Goal: Book appointment/travel/reservation

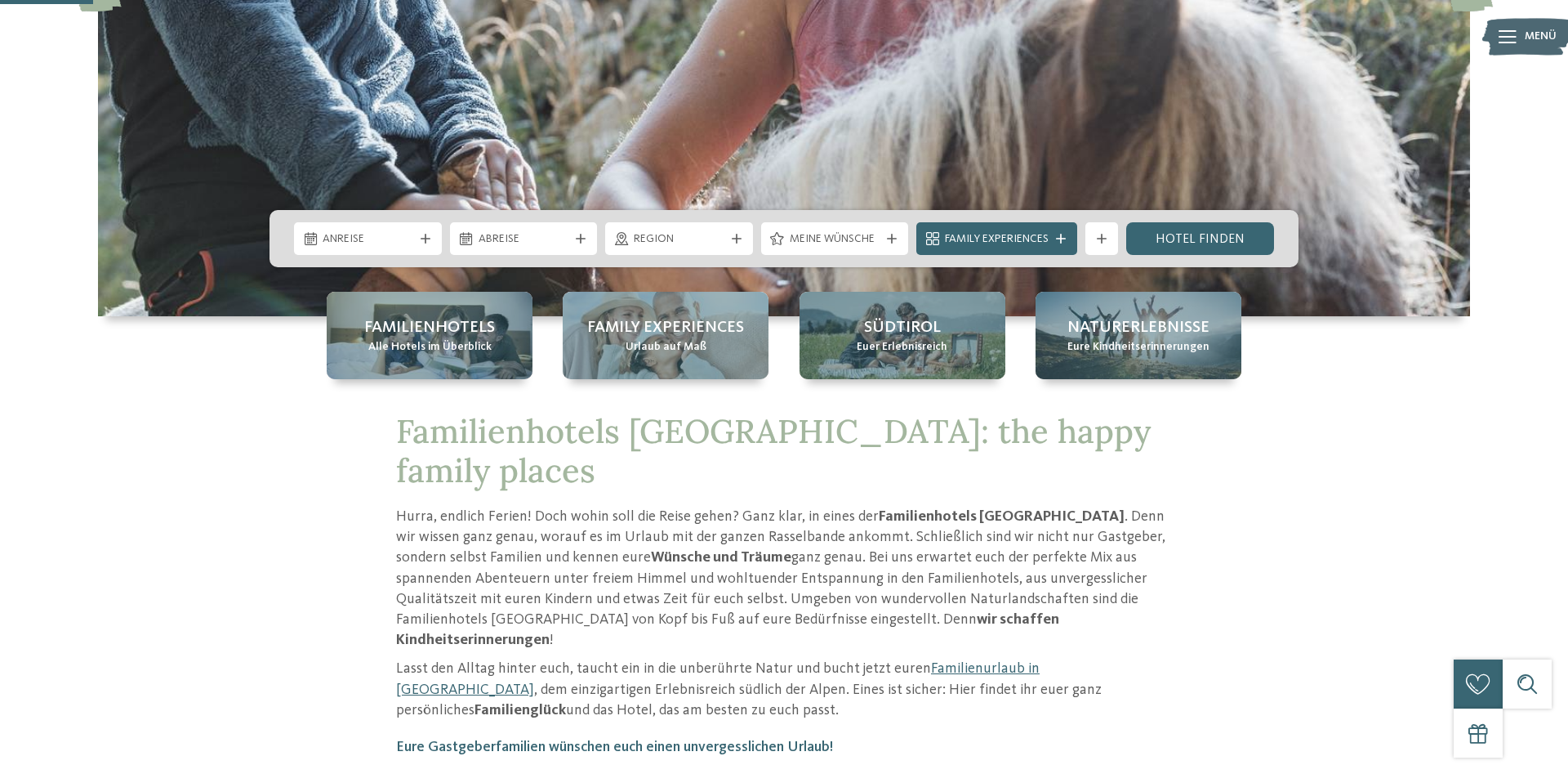
scroll to position [417, 0]
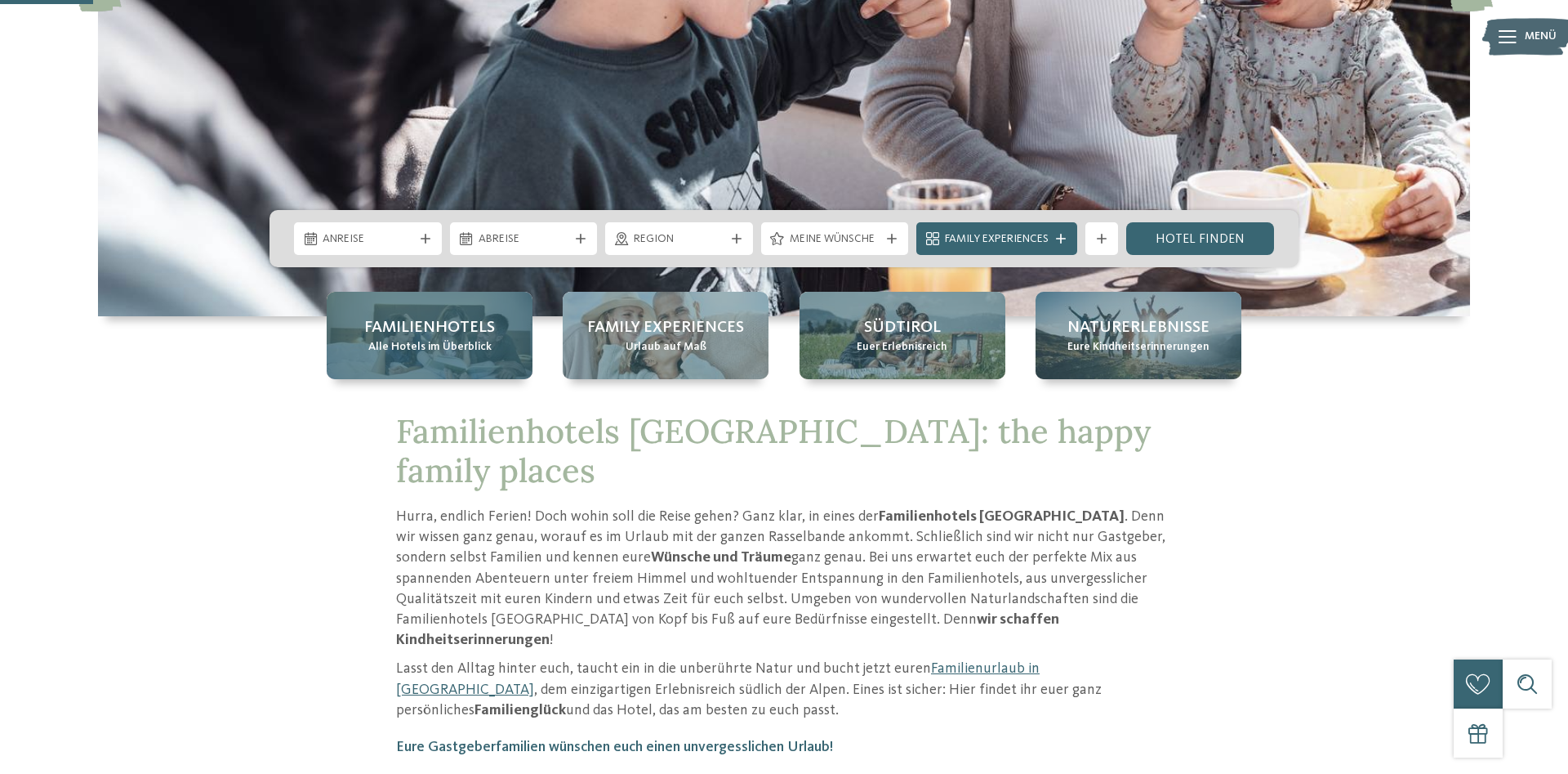
click at [432, 338] on span "Familienhotels" at bounding box center [429, 327] width 131 height 23
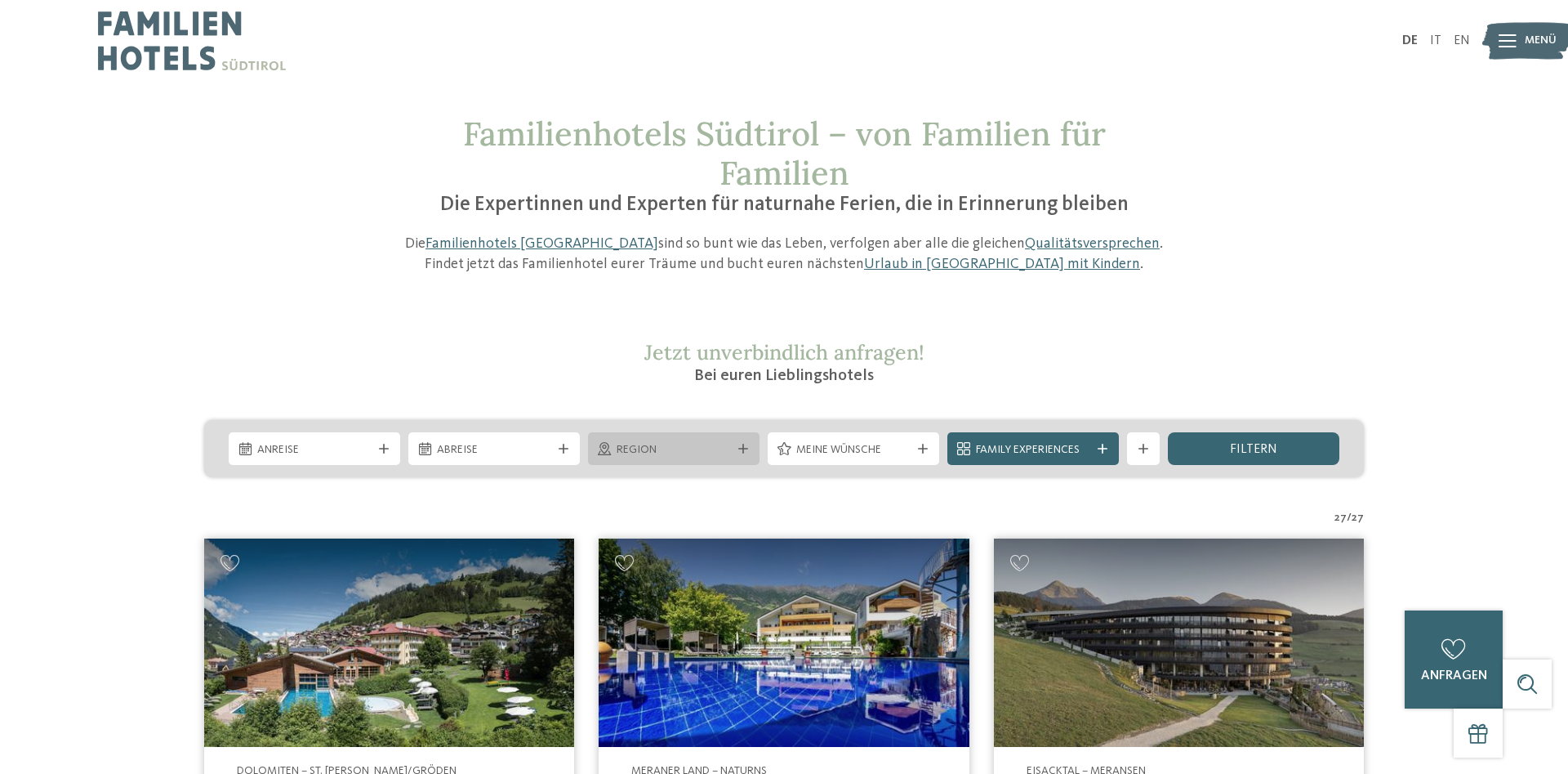
click at [746, 446] on icon at bounding box center [743, 449] width 10 height 10
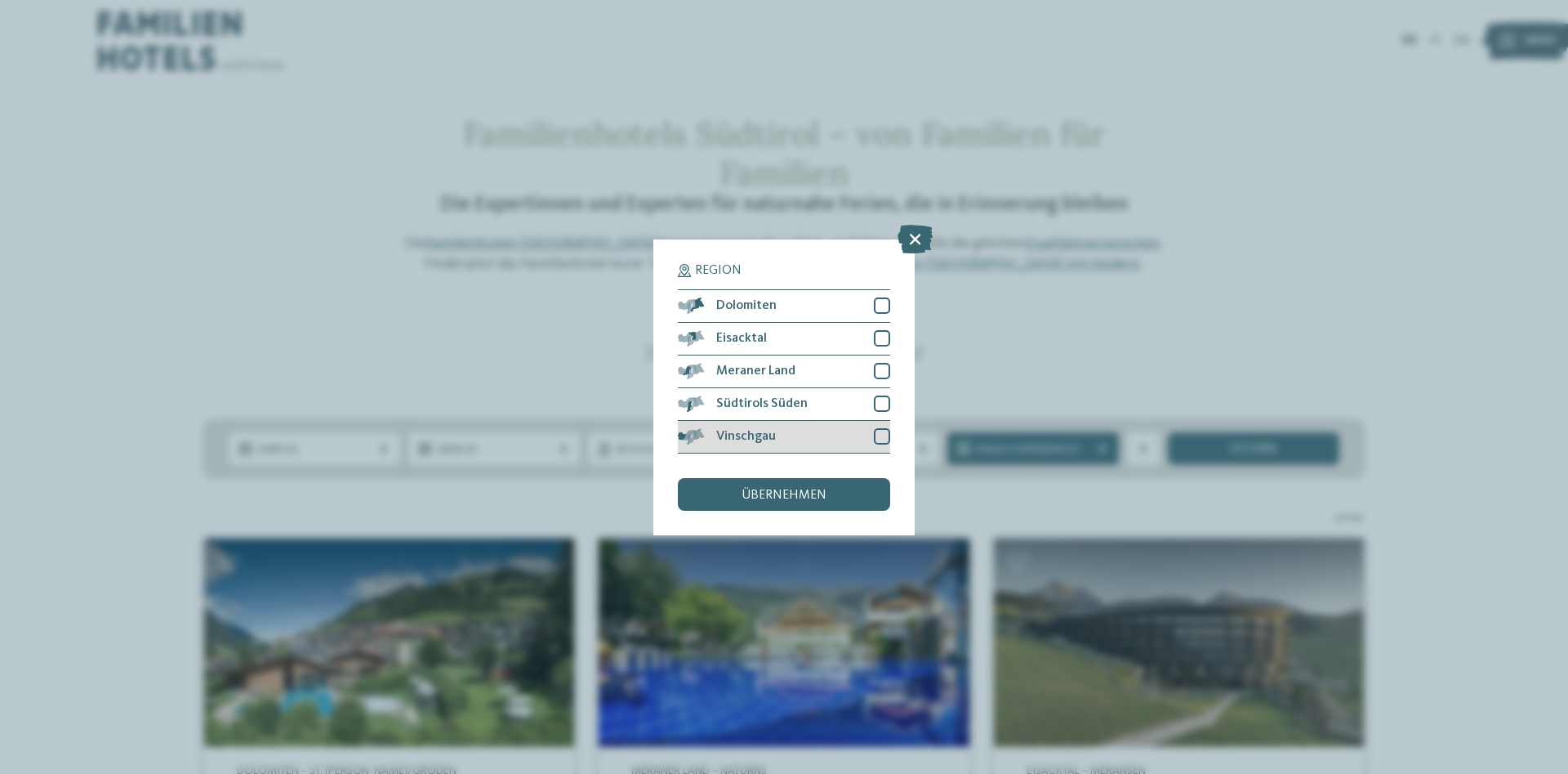
click at [884, 432] on div at bounding box center [883, 436] width 16 height 16
click at [809, 490] on span "übernehmen" at bounding box center [784, 495] width 85 height 13
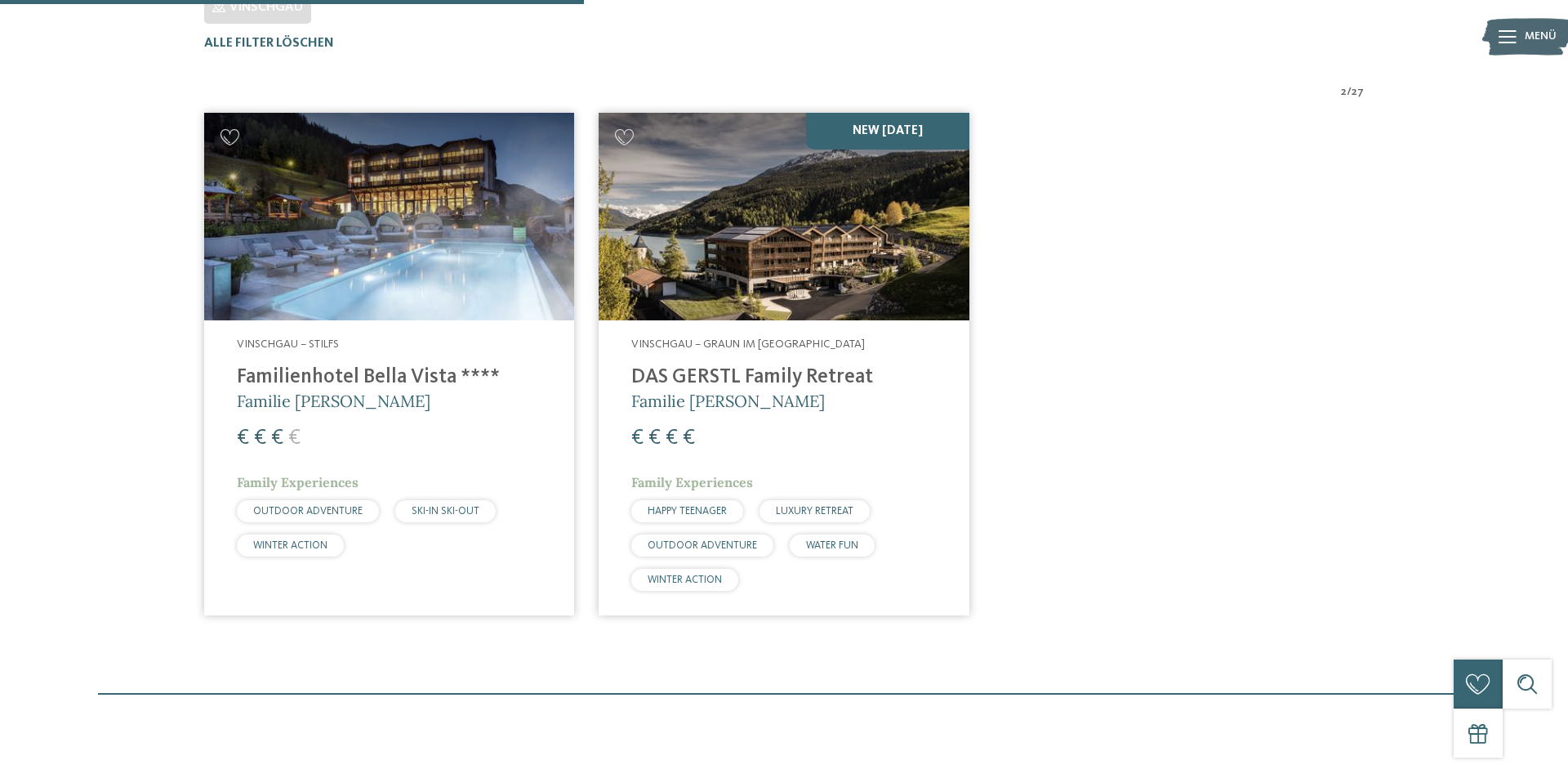
scroll to position [536, 0]
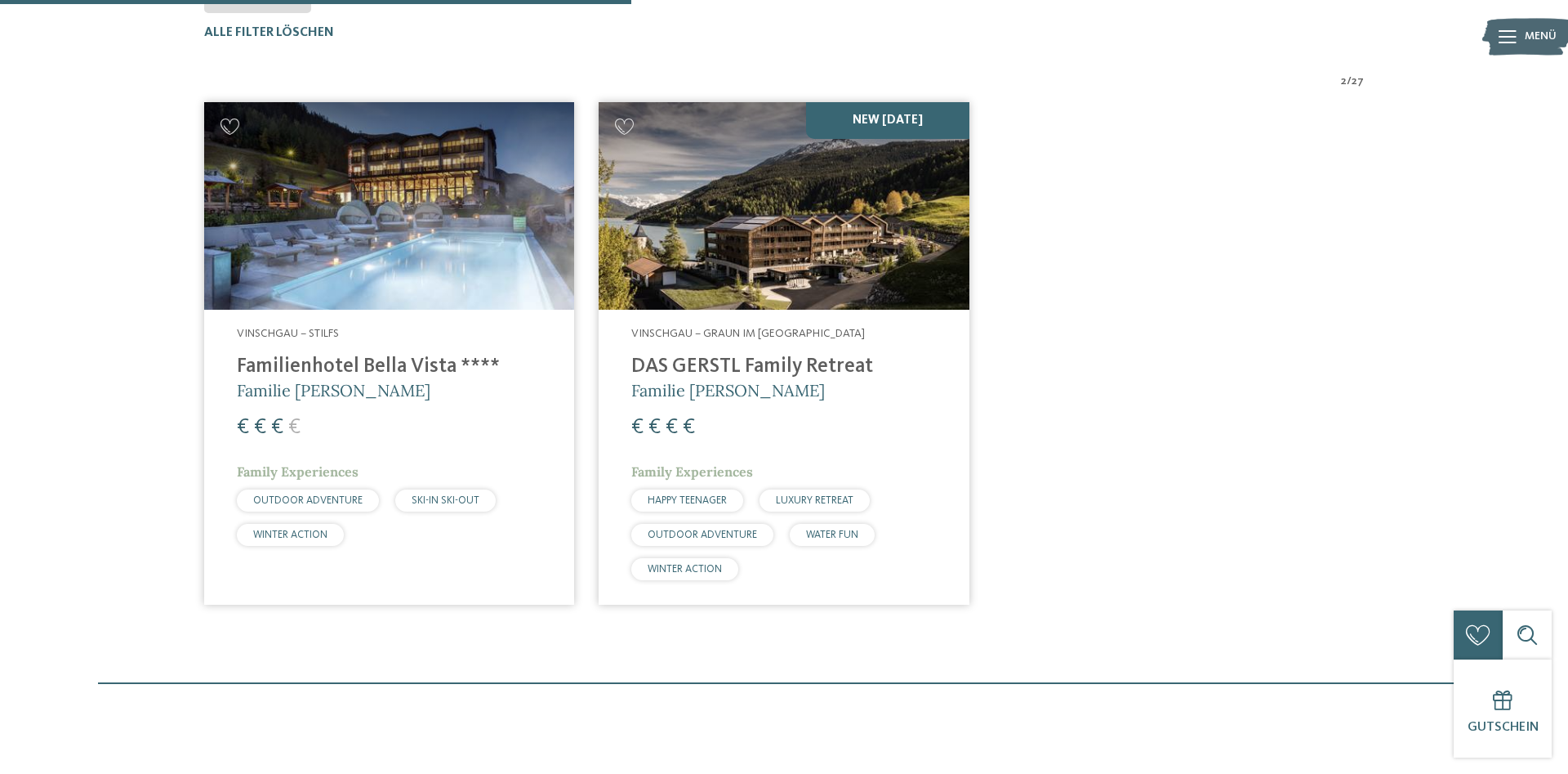
click at [784, 257] on img at bounding box center [784, 205] width 370 height 208
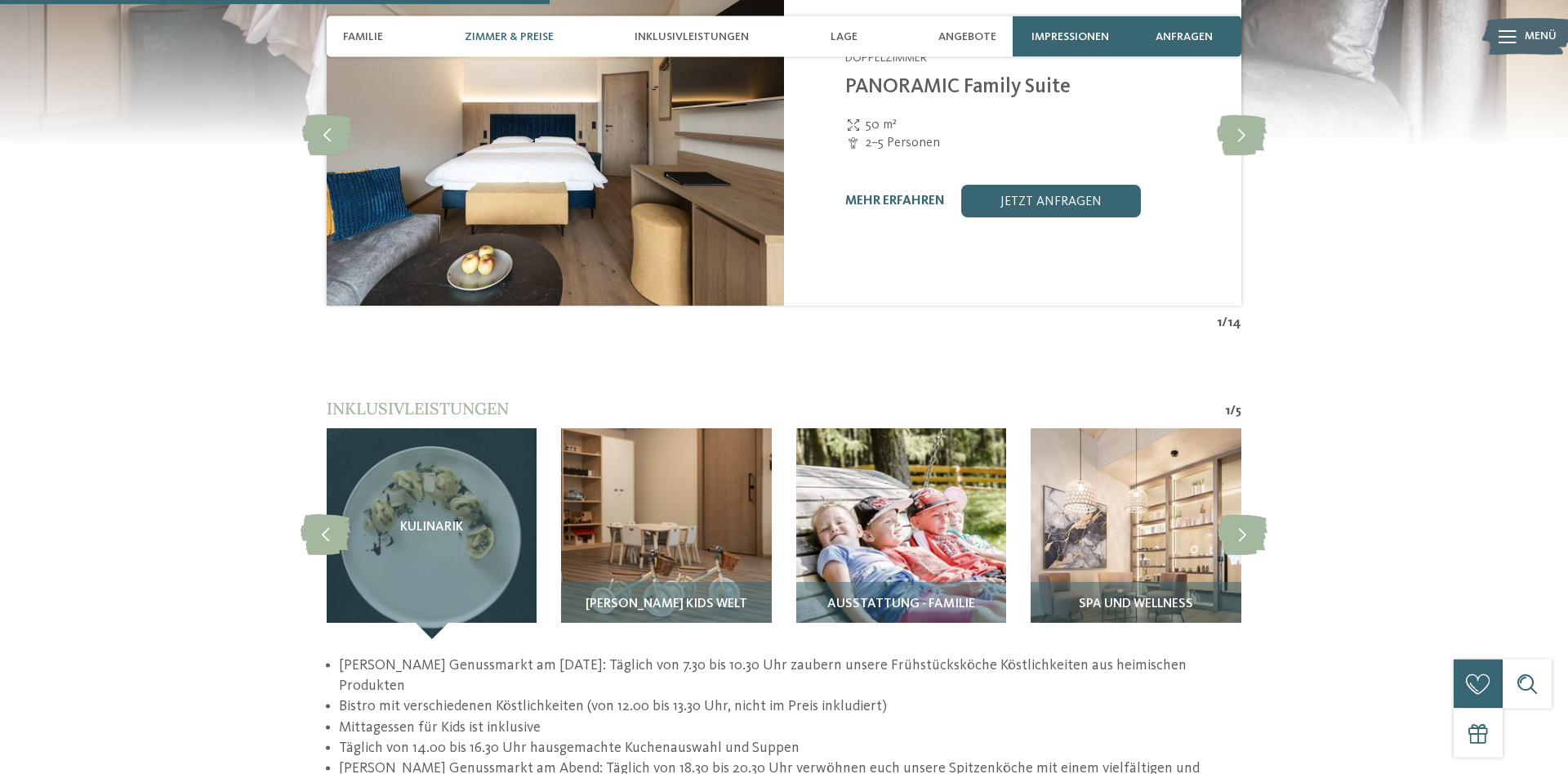
scroll to position [2168, 0]
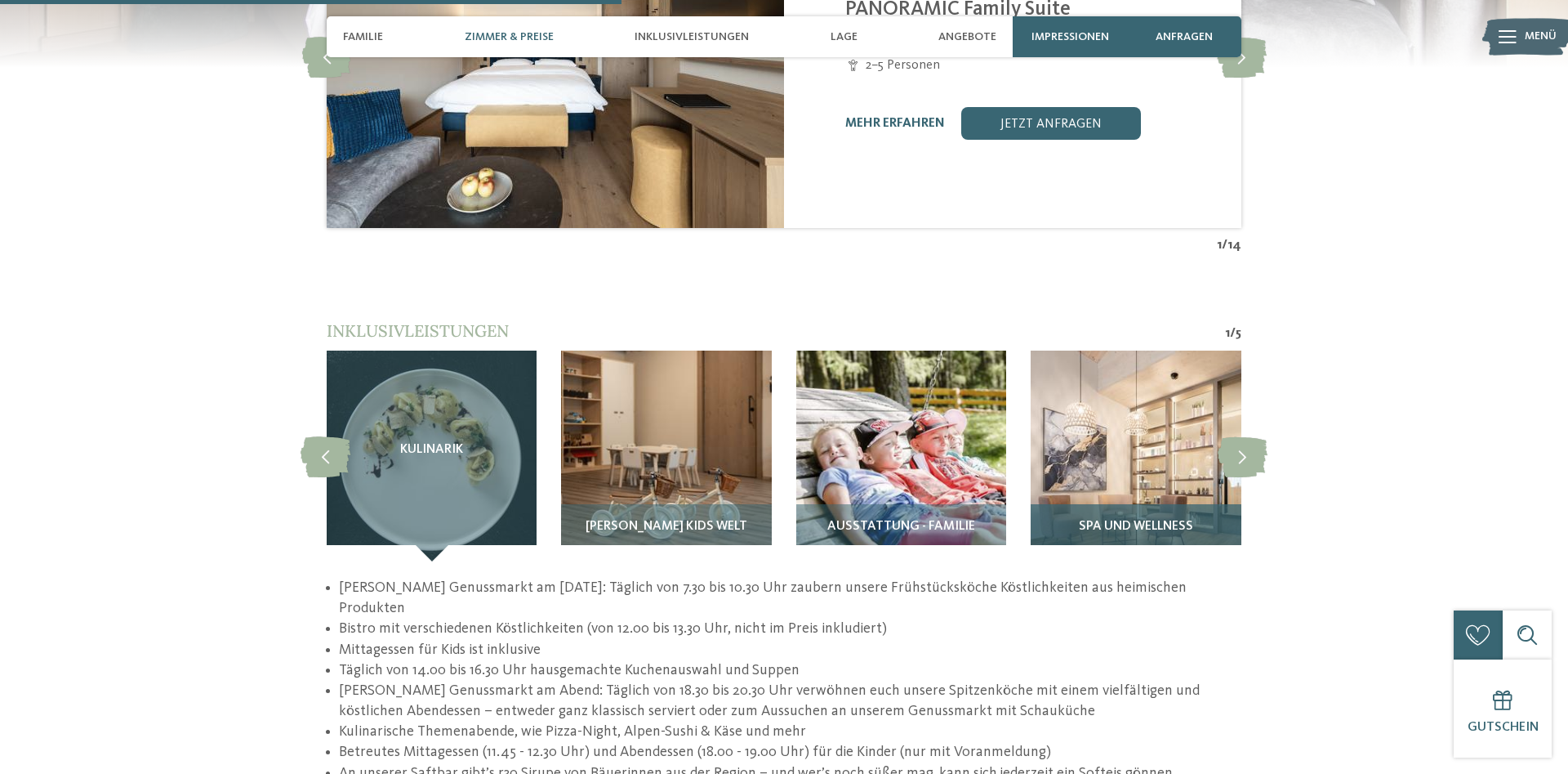
click at [1145, 471] on img at bounding box center [1135, 455] width 210 height 210
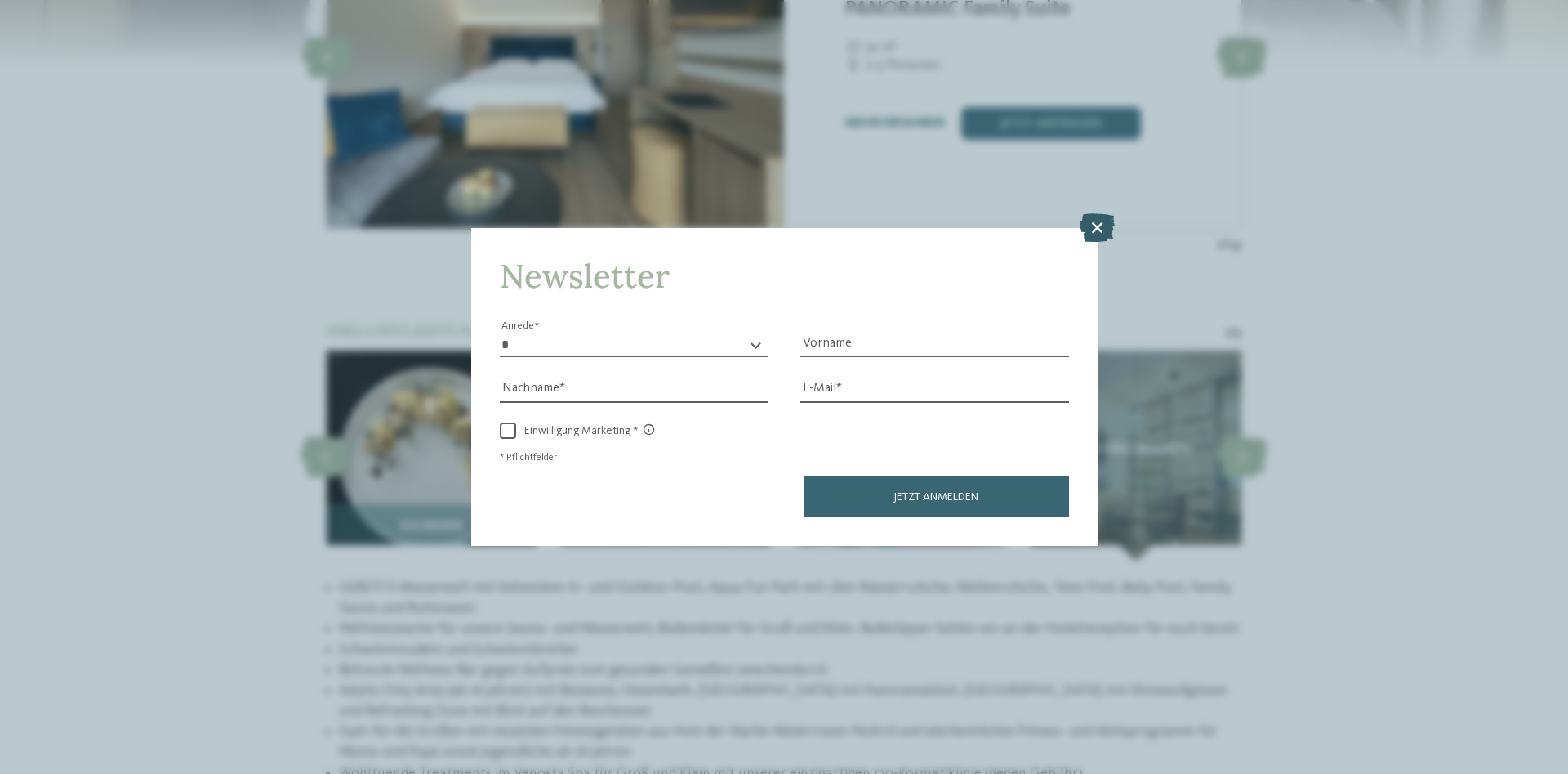
click at [1100, 230] on icon at bounding box center [1097, 227] width 35 height 28
